Goal: Find contact information: Find contact information

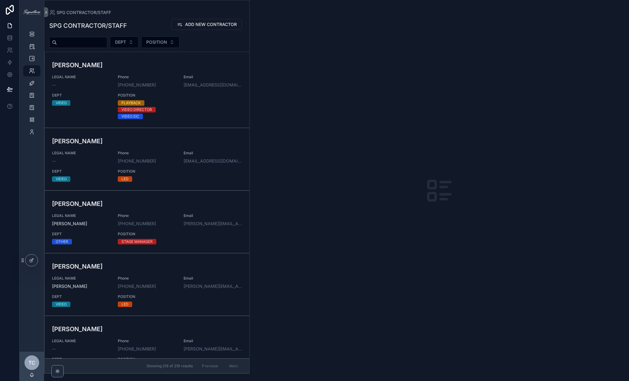
click at [77, 41] on input "scrollable content" at bounding box center [82, 42] width 50 height 9
type input "****"
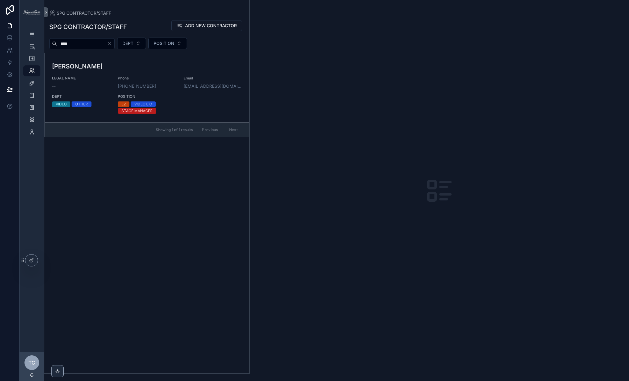
click at [112, 44] on icon "Clear" at bounding box center [109, 43] width 5 height 5
click at [128, 35] on div "SPG CONTRACTOR/STAFF ADD NEW CONTRACTOR DEPT POSITION [PERSON_NAME] LEGAL NAME …" at bounding box center [146, 194] width 205 height 357
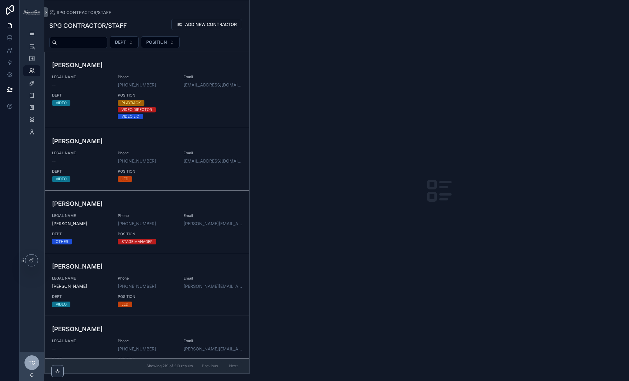
click at [105, 43] on input "scrollable content" at bounding box center [82, 42] width 50 height 9
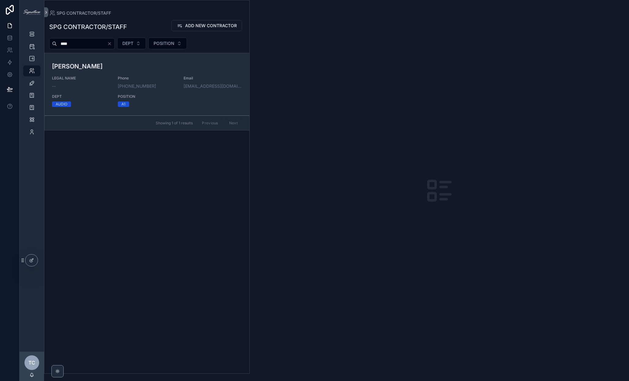
type input "****"
click at [106, 65] on h3 "[PERSON_NAME]" at bounding box center [147, 66] width 190 height 9
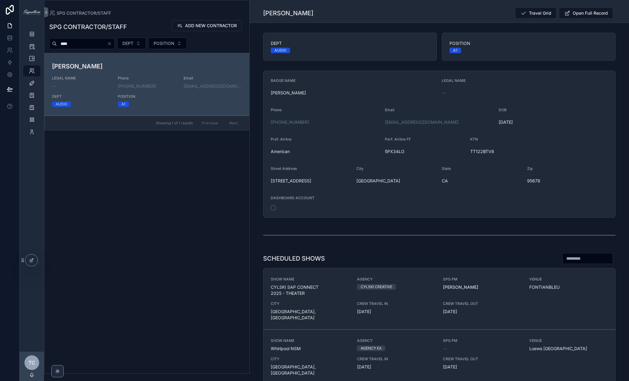
scroll to position [6, 0]
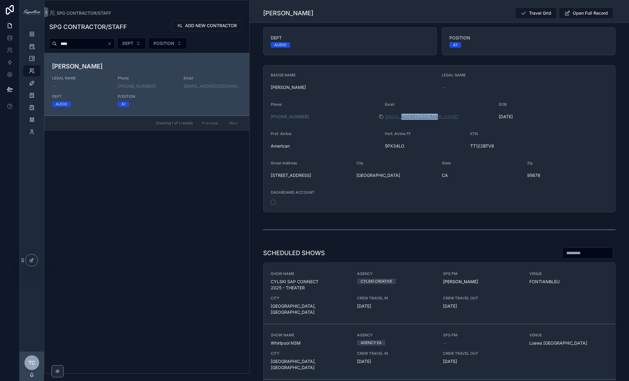
drag, startPoint x: 435, startPoint y: 118, endPoint x: 402, endPoint y: 118, distance: 33.0
click at [402, 118] on div "[EMAIL_ADDRESS][DOMAIN_NAME]" at bounding box center [439, 117] width 109 height 6
copy link "[DOMAIN_NAME]"
